Goal: Task Accomplishment & Management: Manage account settings

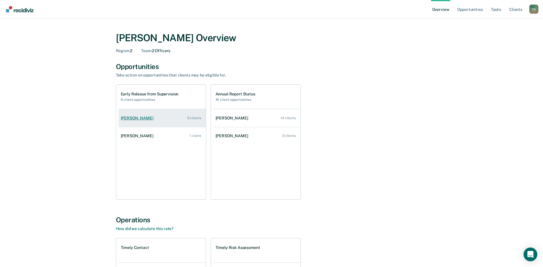
click at [145, 117] on div "[PERSON_NAME]" at bounding box center [138, 118] width 35 height 5
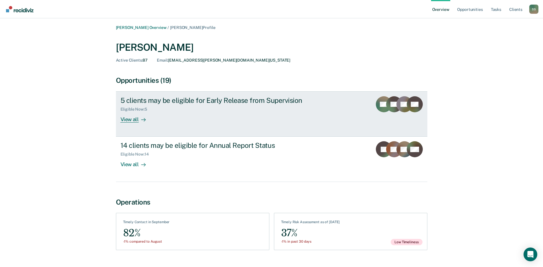
click at [393, 108] on icon at bounding box center [387, 104] width 22 height 25
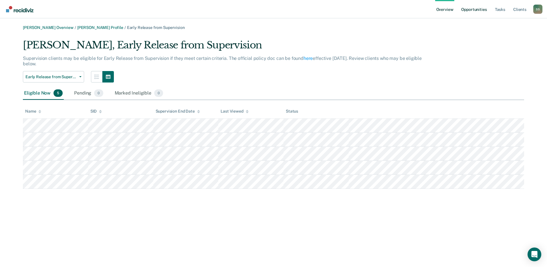
click at [474, 9] on link "Opportunities" at bounding box center [474, 9] width 28 height 18
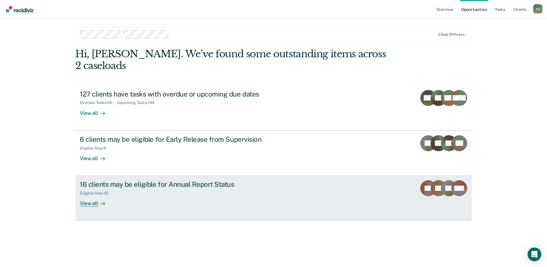
click at [92, 196] on div "View all" at bounding box center [96, 201] width 32 height 11
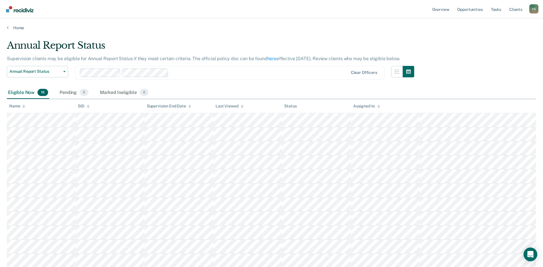
drag, startPoint x: 263, startPoint y: 78, endPoint x: 276, endPoint y: 48, distance: 33.3
click at [276, 48] on div "Annual Report Status" at bounding box center [210, 48] width 407 height 16
click at [442, 10] on link "Overview" at bounding box center [440, 9] width 19 height 18
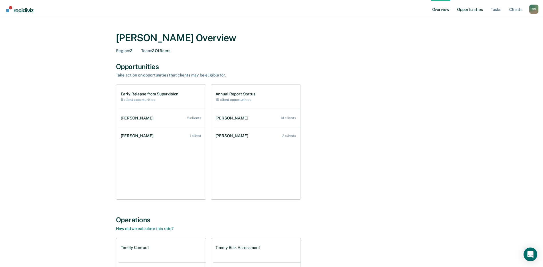
click at [470, 10] on link "Opportunities" at bounding box center [470, 9] width 28 height 18
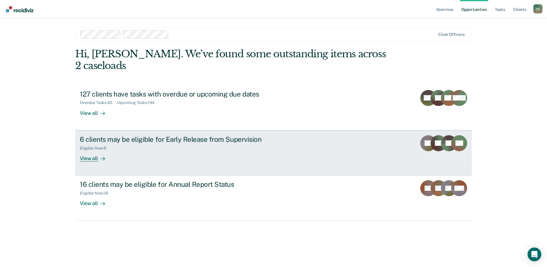
click at [96, 150] on div "View all" at bounding box center [96, 155] width 32 height 11
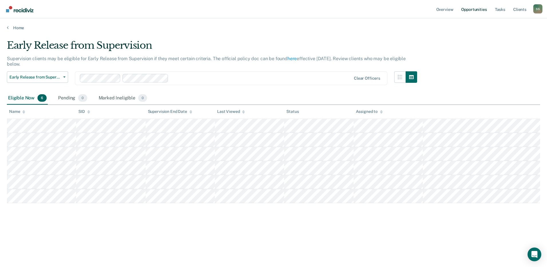
click at [469, 11] on link "Opportunities" at bounding box center [474, 9] width 28 height 18
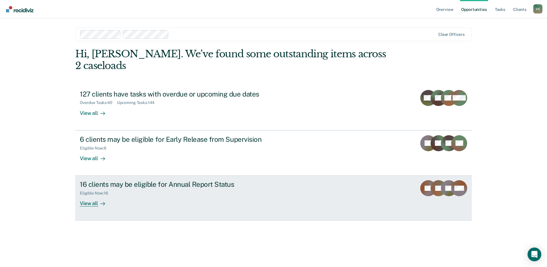
click at [83, 196] on div "View all" at bounding box center [96, 201] width 32 height 11
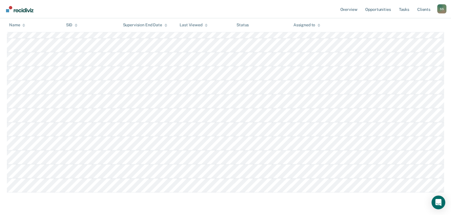
scroll to position [141, 0]
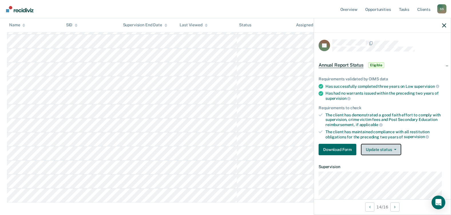
click at [375, 150] on button "Update status" at bounding box center [381, 149] width 40 height 11
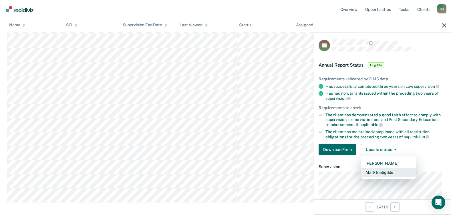
click at [381, 172] on button "Mark Ineligible" at bounding box center [388, 172] width 55 height 9
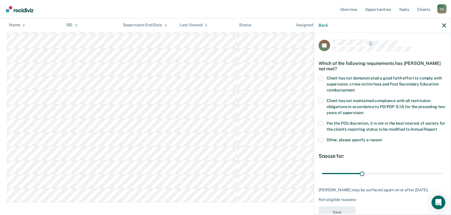
click at [319, 78] on span at bounding box center [321, 78] width 5 height 5
click at [355, 88] on input "Client has not demonstrated a good faith effort to comply with supervision, cri…" at bounding box center [355, 88] width 0 height 0
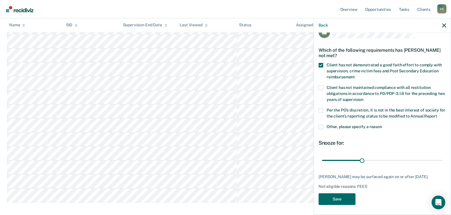
scroll to position [20, 0]
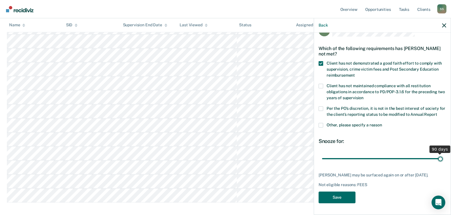
drag, startPoint x: 360, startPoint y: 157, endPoint x: 445, endPoint y: 161, distance: 85.4
type input "90"
click at [443, 161] on input "range" at bounding box center [382, 159] width 121 height 10
click at [342, 202] on button "Save" at bounding box center [337, 198] width 37 height 12
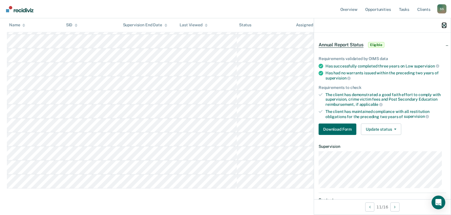
click at [445, 26] on icon "button" at bounding box center [445, 25] width 4 height 4
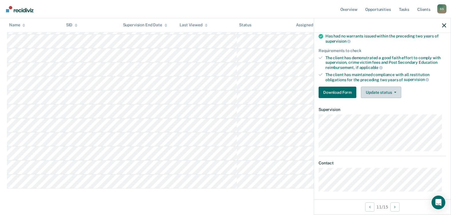
scroll to position [60, 0]
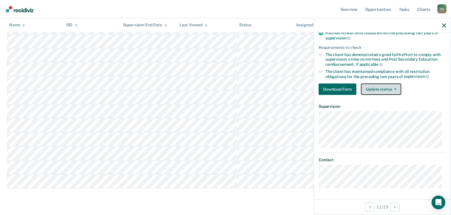
click at [382, 91] on button "Update status" at bounding box center [381, 89] width 40 height 11
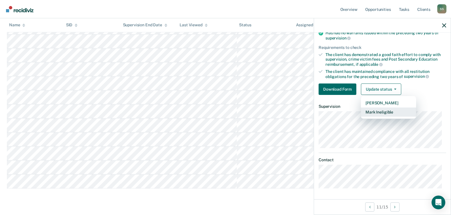
click at [388, 113] on button "Mark Ineligible" at bounding box center [388, 112] width 55 height 9
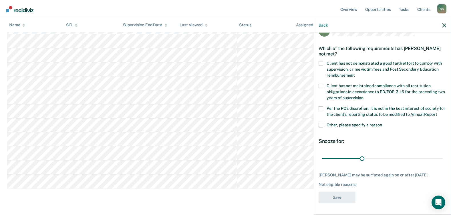
scroll to position [20, 0]
click at [321, 125] on span at bounding box center [321, 125] width 5 height 5
click at [382, 123] on input "Other, please specify a reason" at bounding box center [382, 123] width 0 height 0
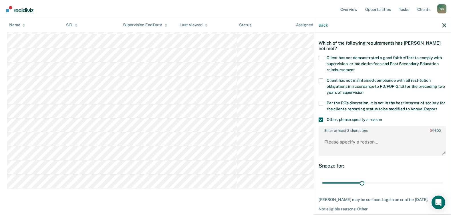
click at [321, 122] on span at bounding box center [321, 120] width 5 height 5
click at [382, 118] on input "Other, please specify a reason" at bounding box center [382, 118] width 0 height 0
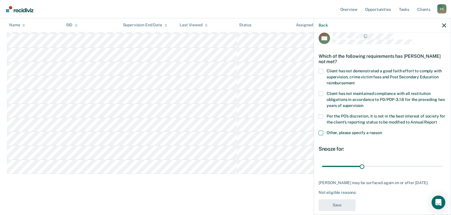
scroll to position [0, 0]
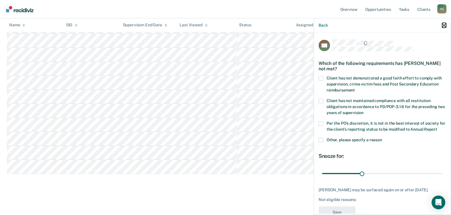
click at [446, 24] on icon "button" at bounding box center [445, 25] width 4 height 4
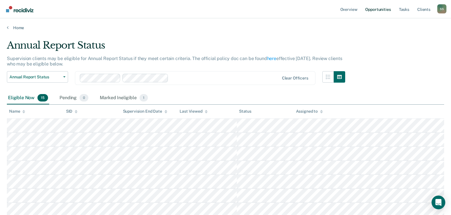
click at [382, 8] on link "Opportunities" at bounding box center [378, 9] width 28 height 18
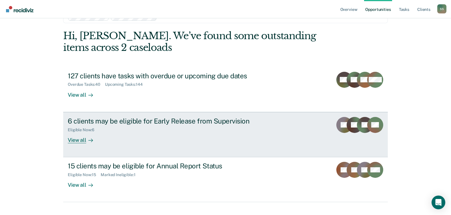
scroll to position [28, 0]
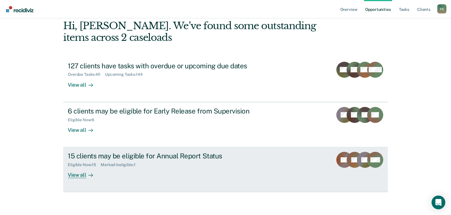
click at [70, 176] on div "View all" at bounding box center [84, 172] width 32 height 11
